Goal: Task Accomplishment & Management: Manage account settings

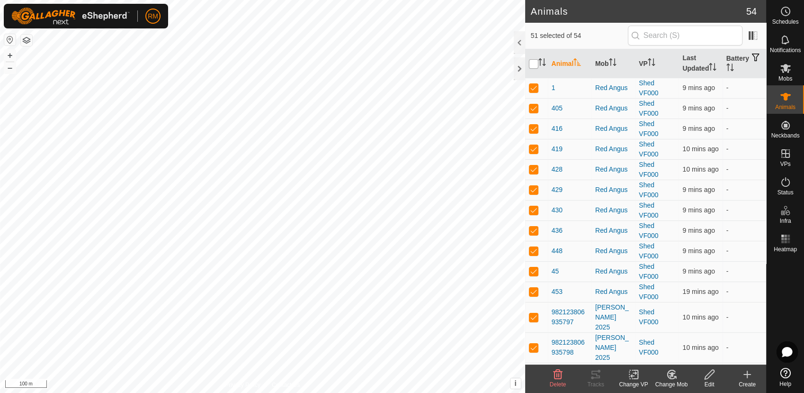
click at [534, 64] on input "checkbox" at bounding box center [533, 63] width 9 height 9
checkbox input "true"
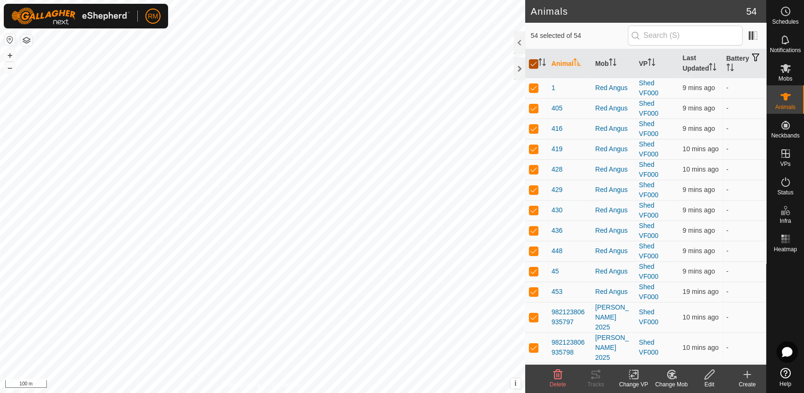
click at [534, 64] on input "checkbox" at bounding box center [533, 63] width 9 height 9
checkbox input "false"
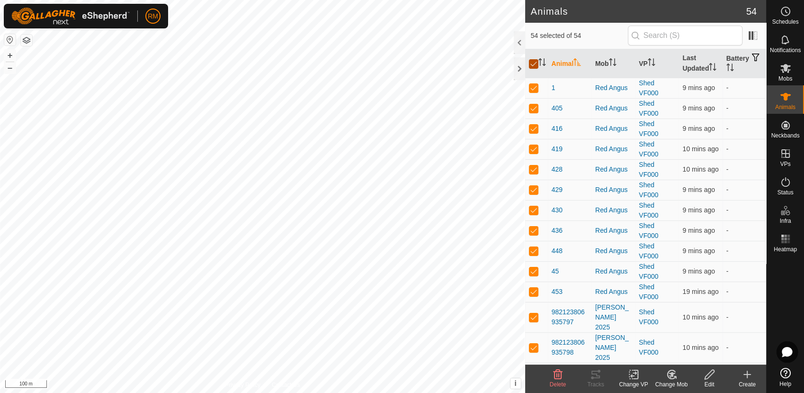
checkbox input "false"
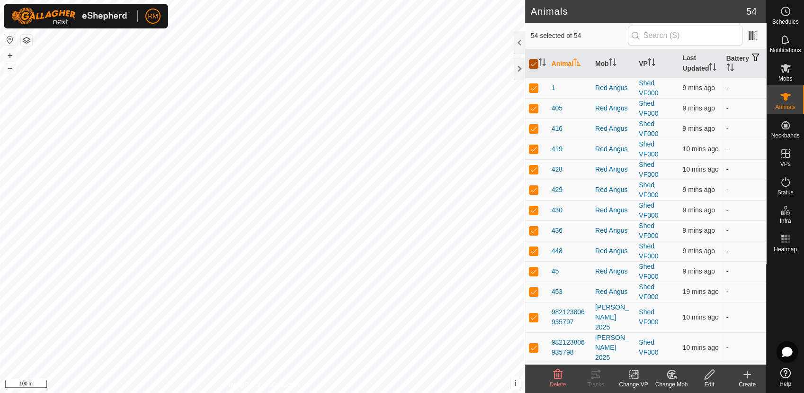
checkbox input "false"
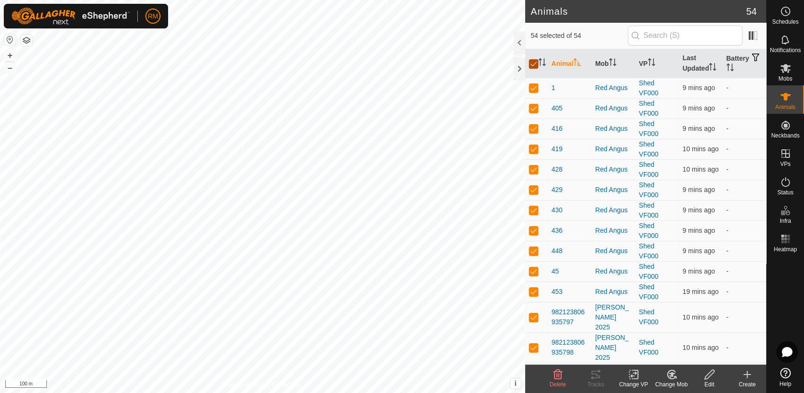
checkbox input "false"
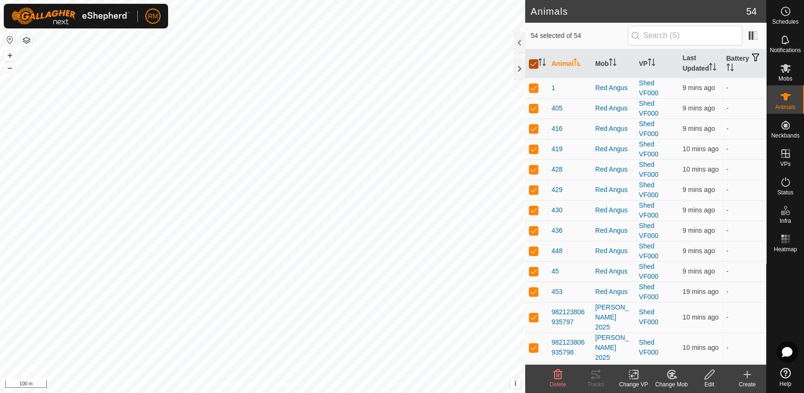
checkbox input "false"
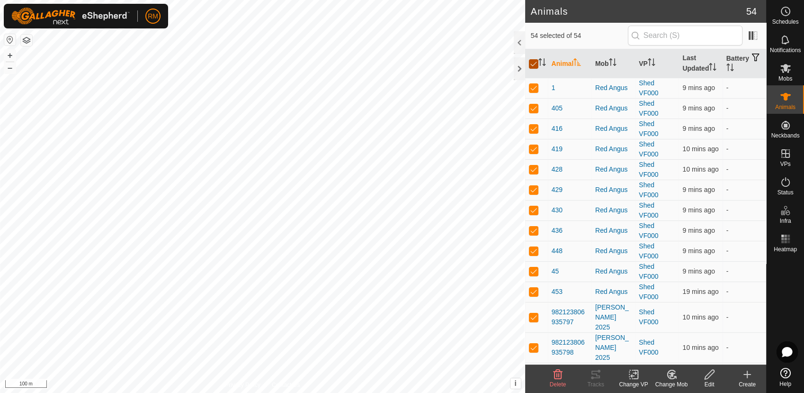
checkbox input "false"
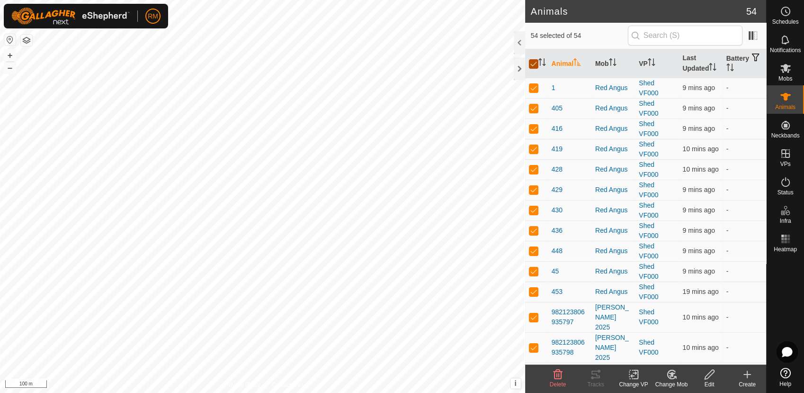
checkbox input "false"
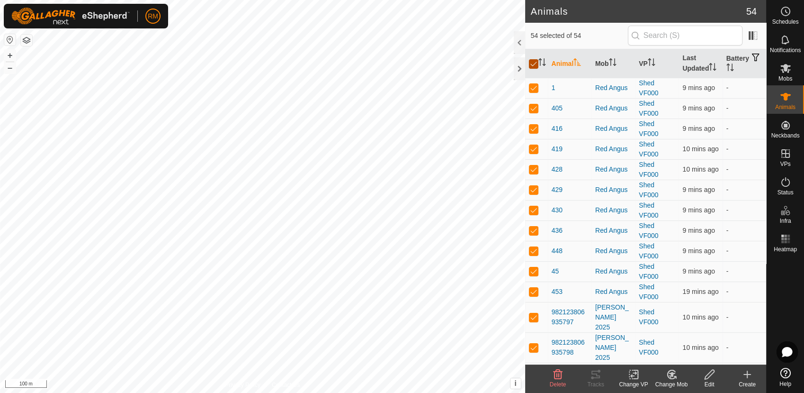
checkbox input "false"
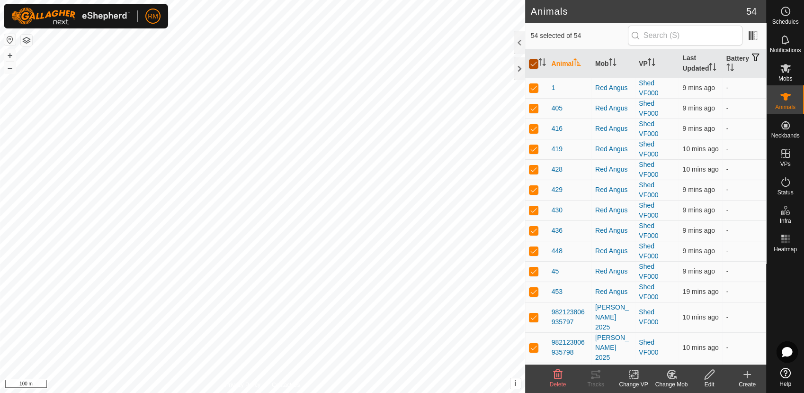
checkbox input "false"
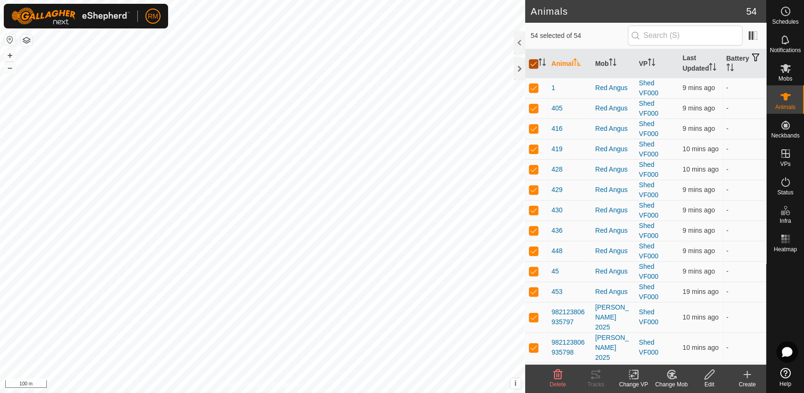
checkbox input "false"
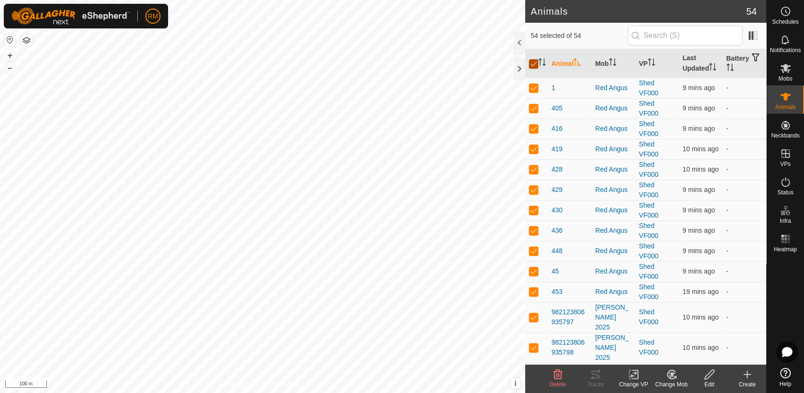
checkbox input "false"
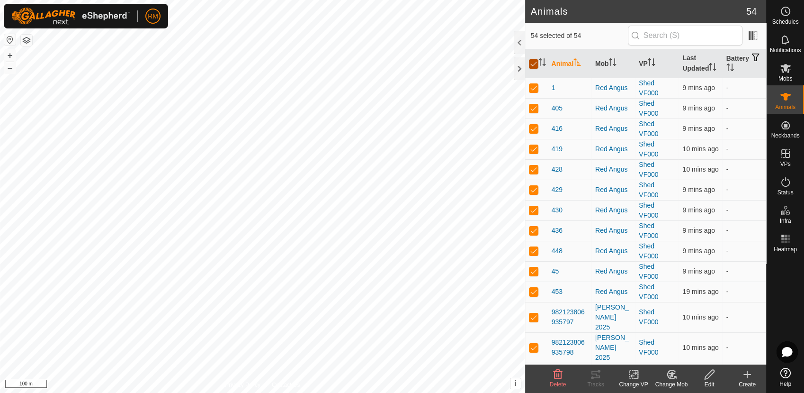
checkbox input "false"
